Goal: Transaction & Acquisition: Obtain resource

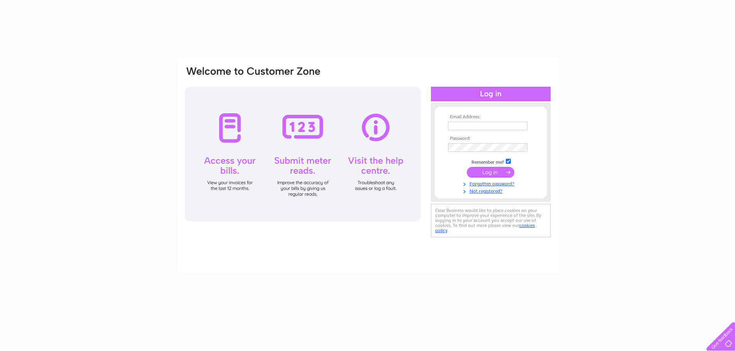
type input "[EMAIL_ADDRESS][DOMAIN_NAME]"
drag, startPoint x: 0, startPoint y: 0, endPoint x: 493, endPoint y: 173, distance: 522.3
click at [493, 173] on input "submit" at bounding box center [490, 172] width 47 height 11
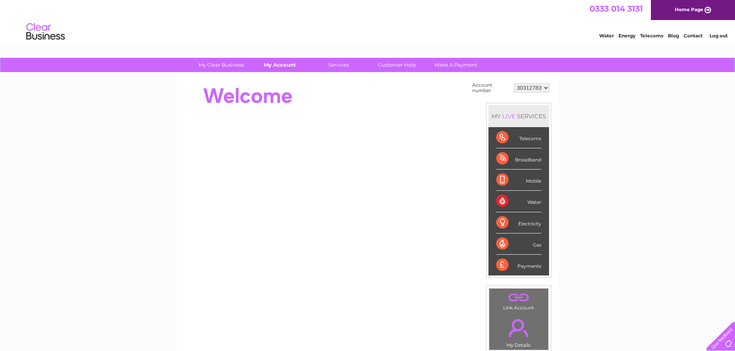
click at [290, 64] on link "My Account" at bounding box center [280, 65] width 64 height 14
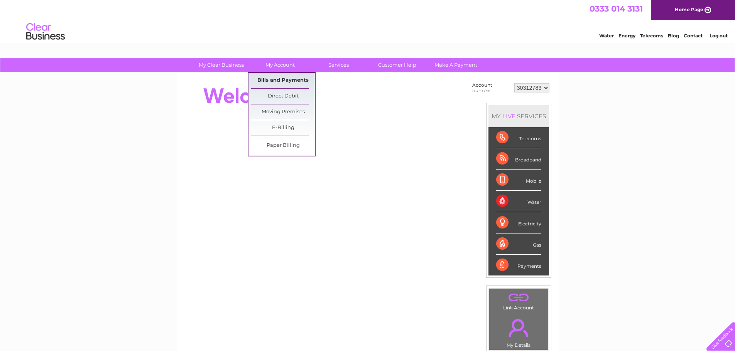
click at [288, 81] on link "Bills and Payments" at bounding box center [283, 80] width 64 height 15
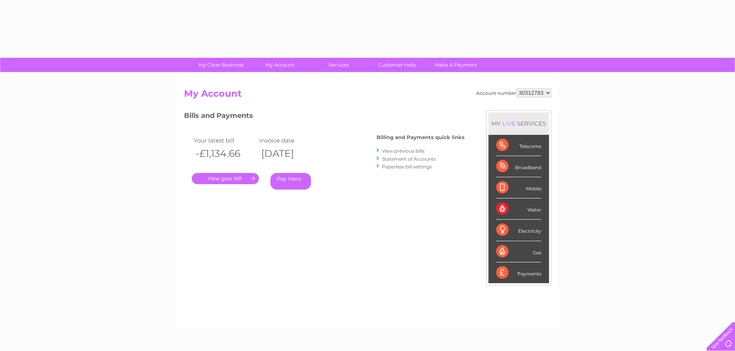
click at [226, 180] on link "." at bounding box center [225, 178] width 67 height 11
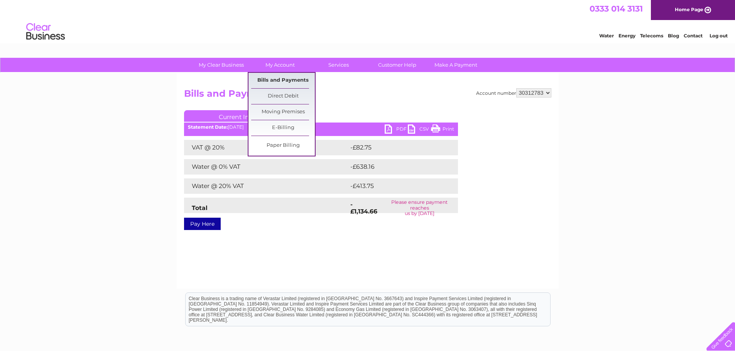
click at [278, 76] on link "Bills and Payments" at bounding box center [283, 80] width 64 height 15
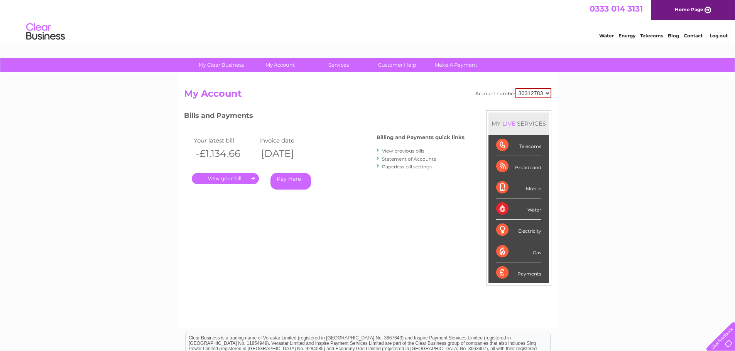
click at [410, 157] on link "Statement of Accounts" at bounding box center [409, 159] width 54 height 6
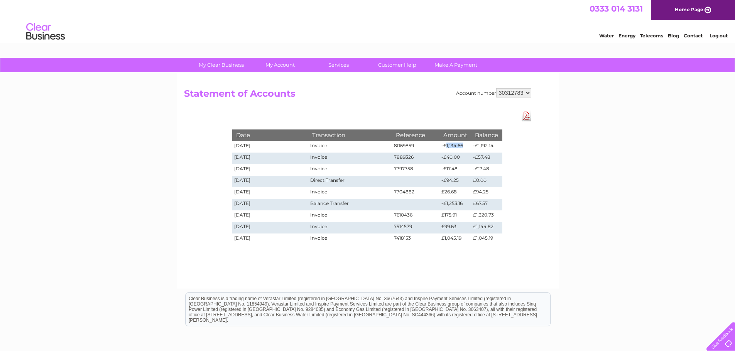
click at [445, 147] on td "-£1,134.66" at bounding box center [455, 147] width 32 height 12
copy td "1,134.66"
click at [461, 143] on td "-£1,134.66" at bounding box center [455, 147] width 32 height 12
drag, startPoint x: 465, startPoint y: 146, endPoint x: 437, endPoint y: 147, distance: 28.2
click at [437, 147] on tr "02/09/2025 Invoice 8069859 -£1,134.66 -£1,192.14" at bounding box center [367, 147] width 270 height 12
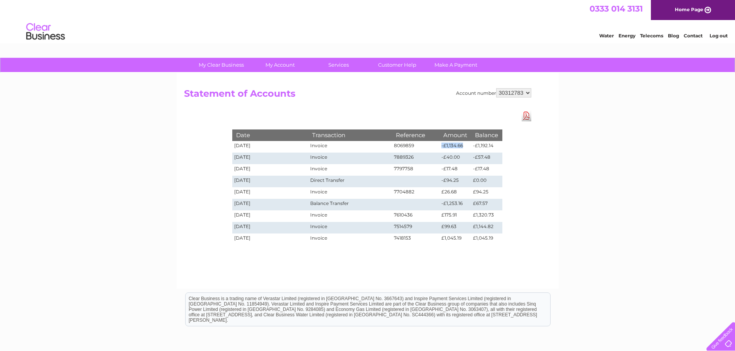
copy tr "-£1,134.66"
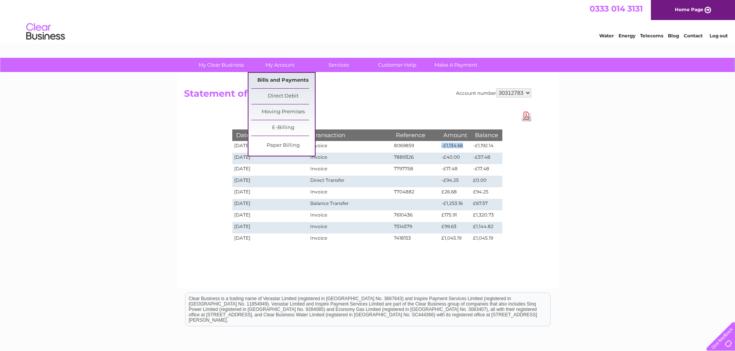
click at [284, 80] on link "Bills and Payments" at bounding box center [283, 80] width 64 height 15
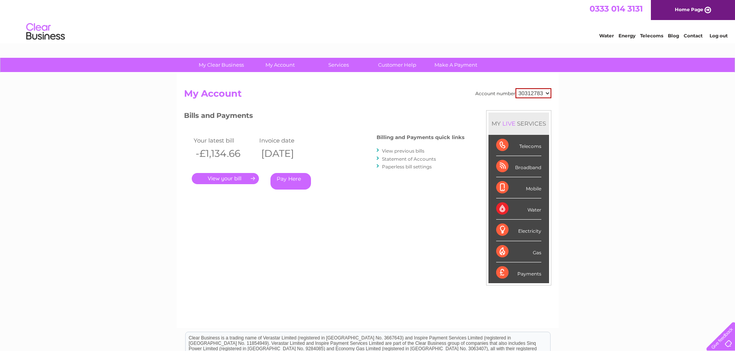
click at [227, 180] on link "." at bounding box center [225, 178] width 67 height 11
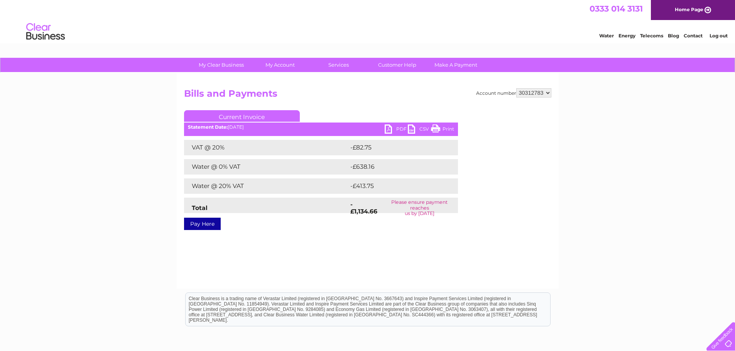
click at [397, 128] on link "PDF" at bounding box center [395, 130] width 23 height 11
click at [718, 38] on link "Log out" at bounding box center [718, 36] width 18 height 6
